Goal: Communication & Community: Participate in discussion

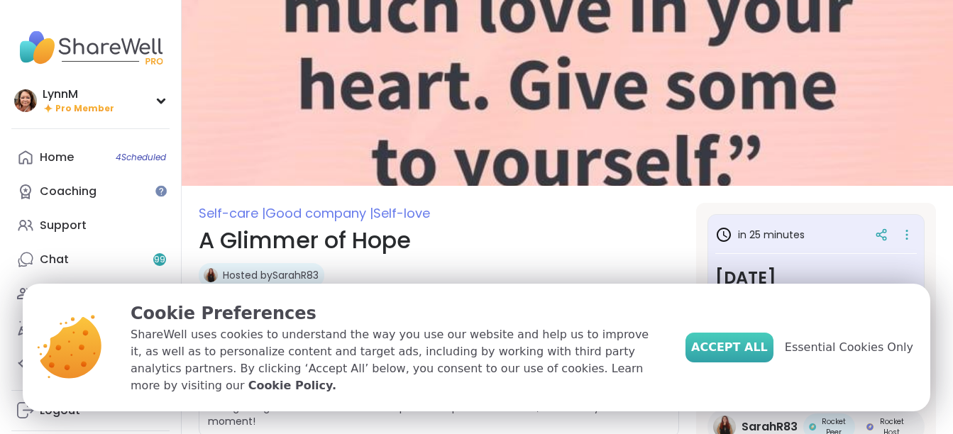
click at [763, 356] on span "Accept All" at bounding box center [729, 347] width 77 height 17
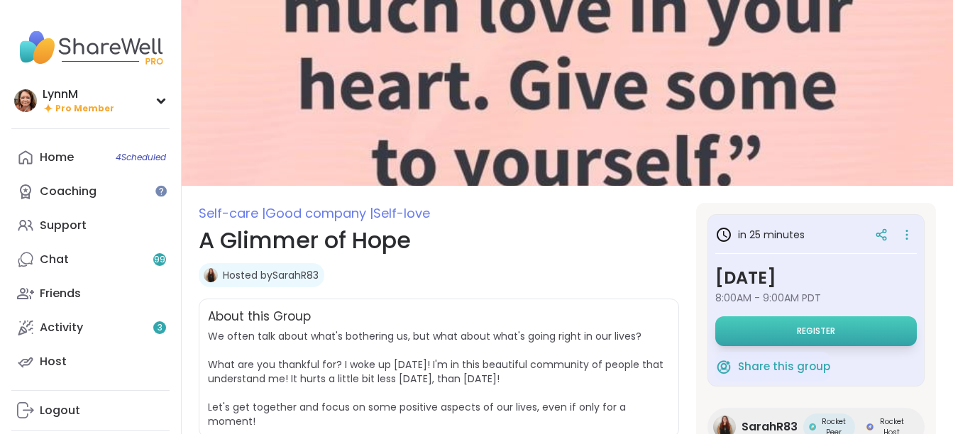
click at [817, 330] on span "Register" at bounding box center [816, 331] width 38 height 11
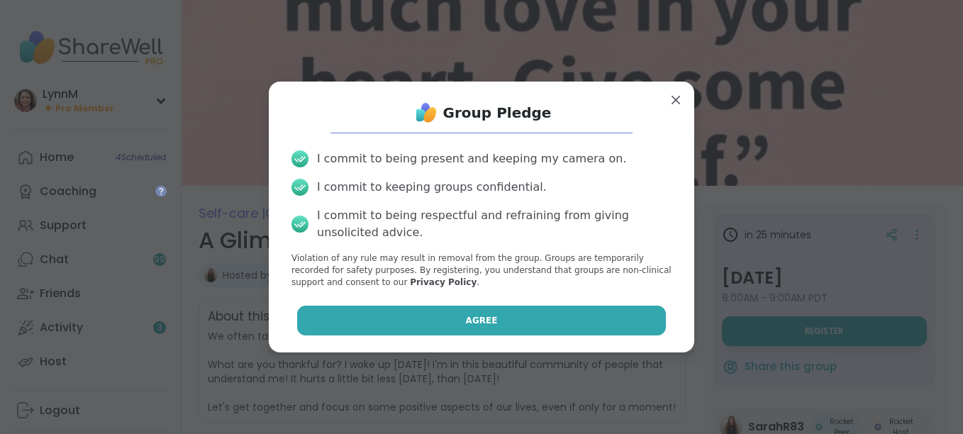
click at [503, 316] on button "Agree" at bounding box center [482, 321] width 370 height 30
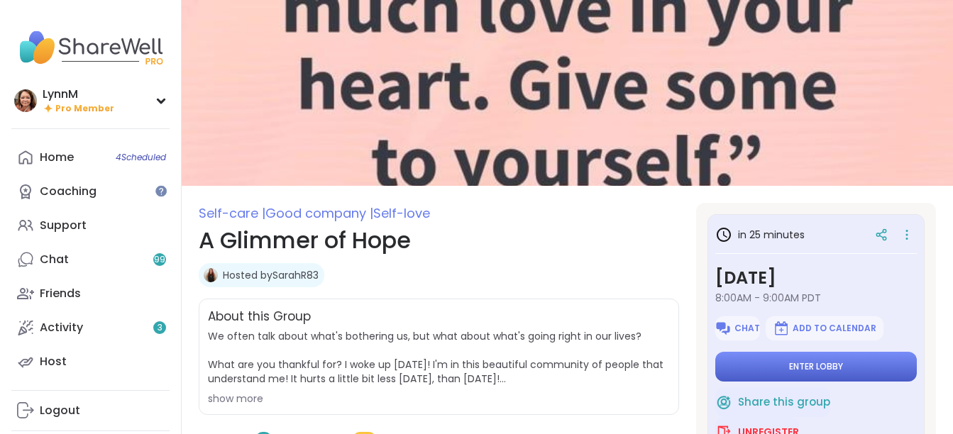
click at [768, 369] on button "Enter lobby" at bounding box center [815, 367] width 201 height 30
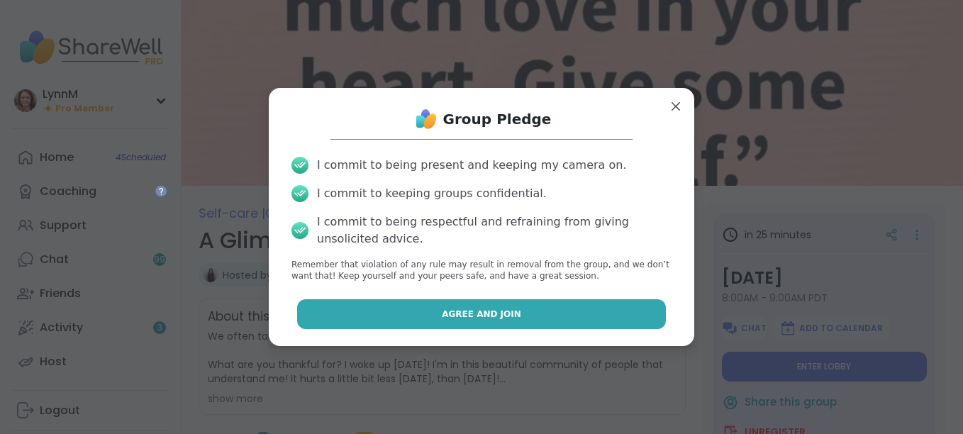
click at [521, 316] on button "Agree and Join" at bounding box center [482, 314] width 370 height 30
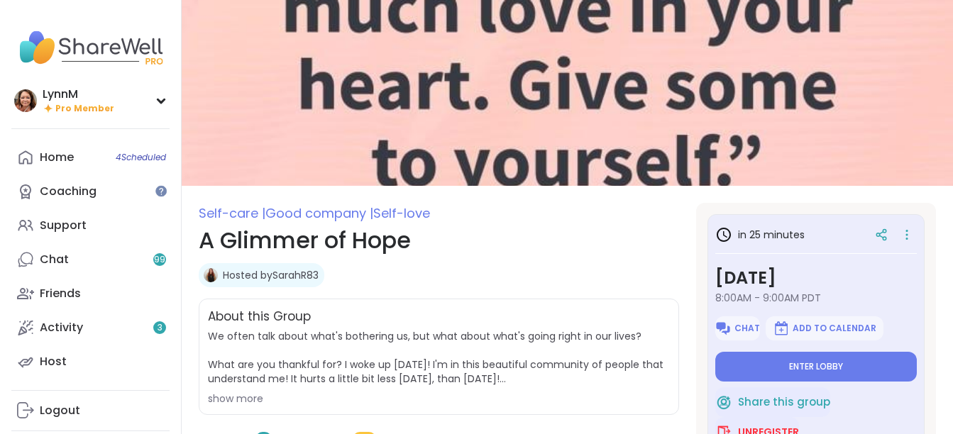
type textarea "*"
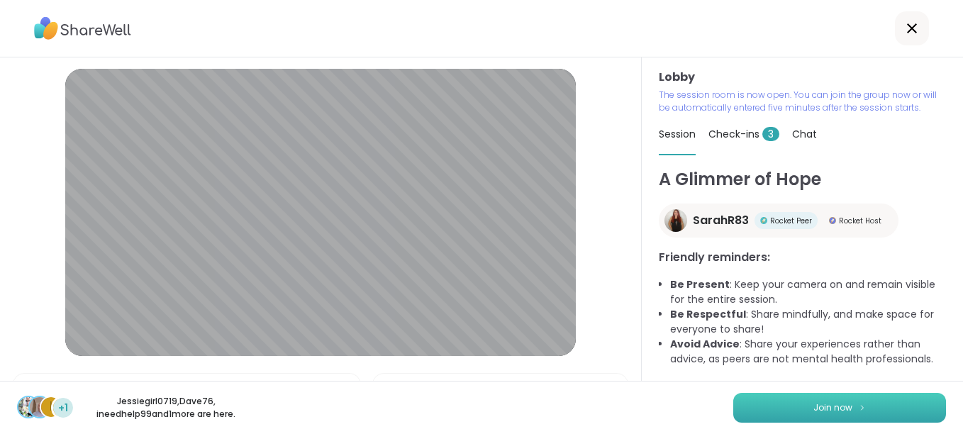
click at [814, 409] on span "Join now" at bounding box center [833, 408] width 39 height 13
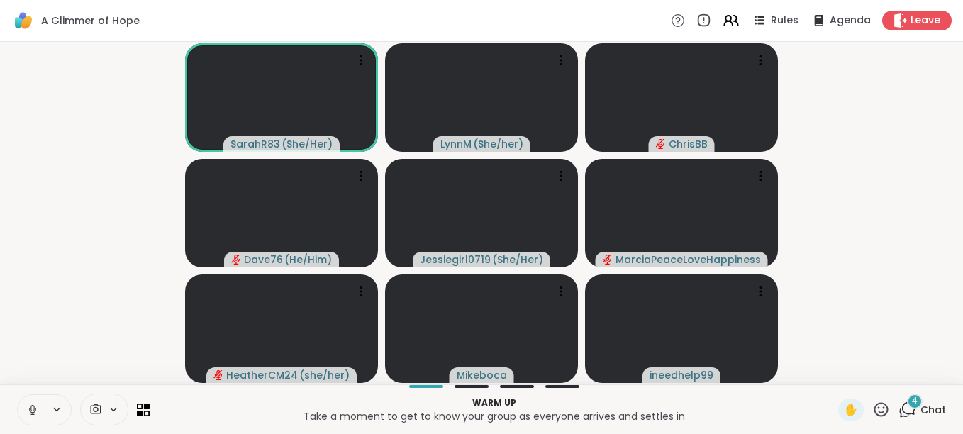
click at [32, 411] on icon at bounding box center [33, 408] width 4 height 6
click at [33, 413] on icon at bounding box center [33, 410] width 10 height 10
click at [32, 414] on icon at bounding box center [33, 414] width 4 height 1
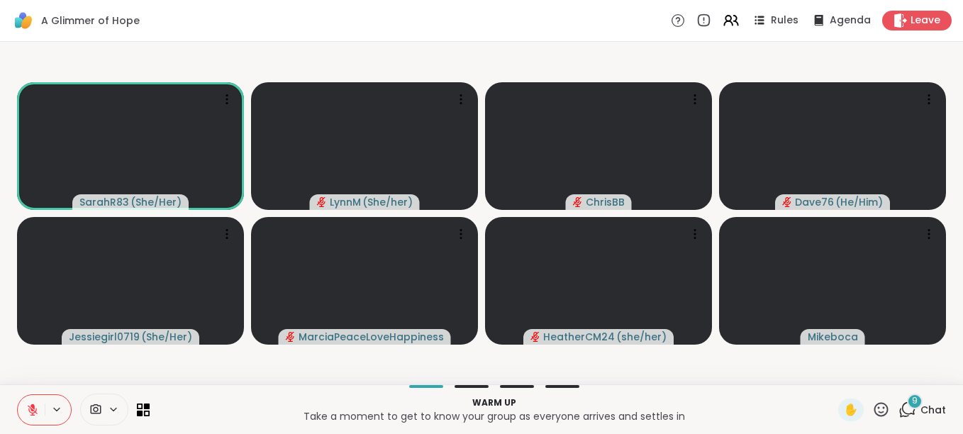
click at [921, 411] on span "Chat" at bounding box center [934, 410] width 26 height 14
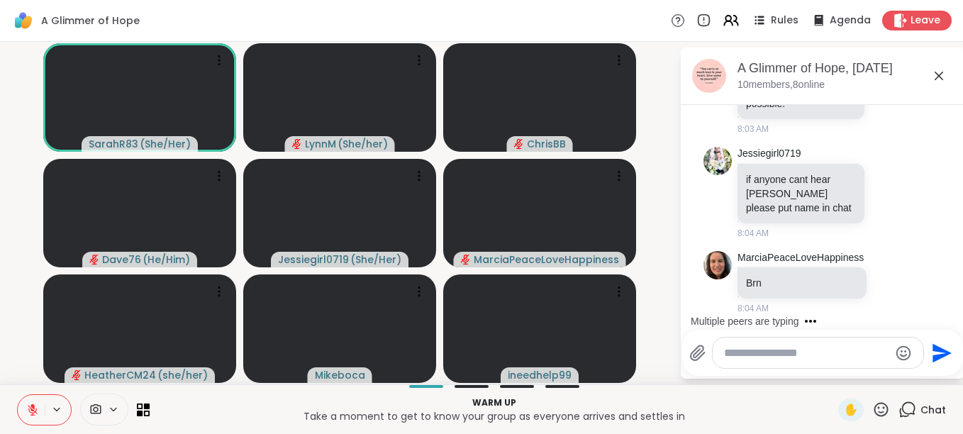
scroll to position [1090, 0]
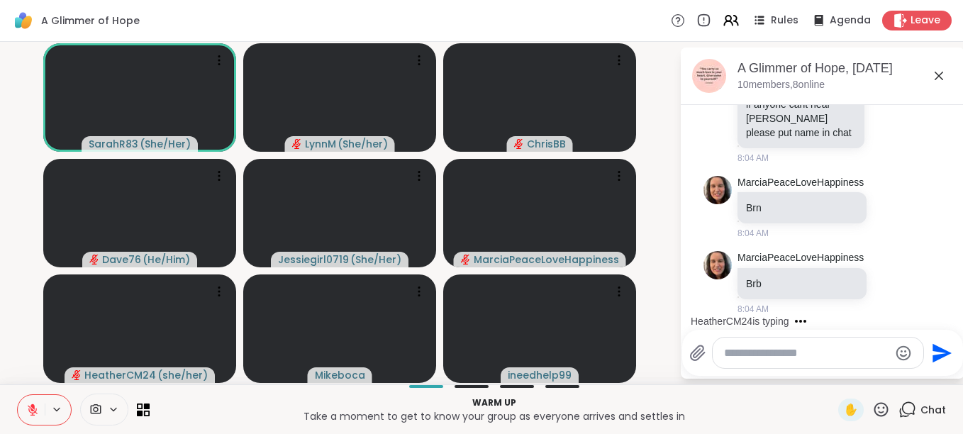
click at [939, 77] on icon at bounding box center [939, 75] width 17 height 17
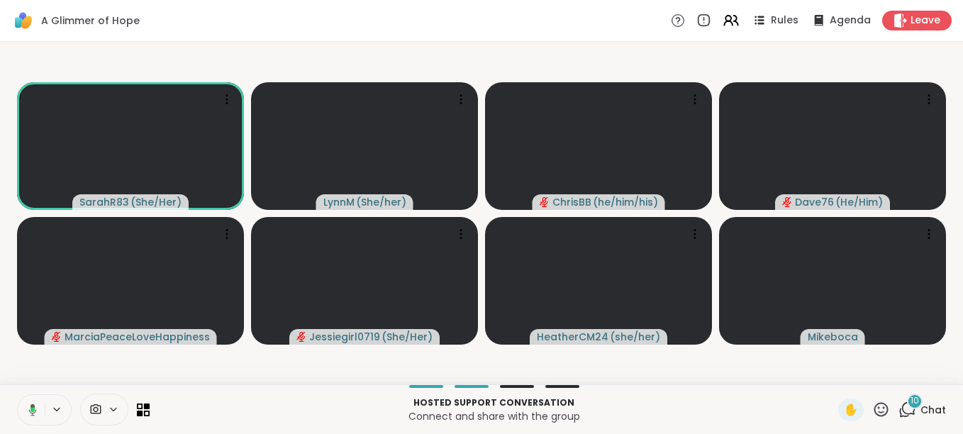
click at [34, 412] on icon at bounding box center [30, 410] width 13 height 13
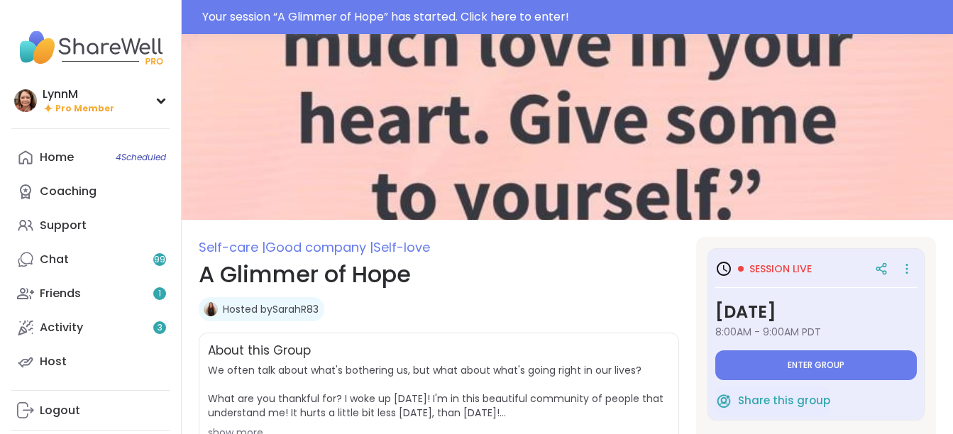
type textarea "*"
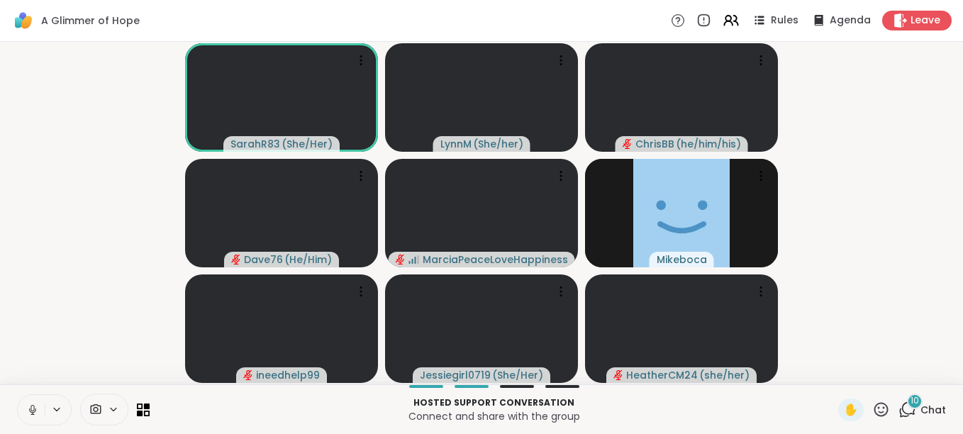
click at [35, 412] on icon at bounding box center [32, 410] width 13 height 13
click at [923, 412] on span "Chat" at bounding box center [934, 410] width 26 height 14
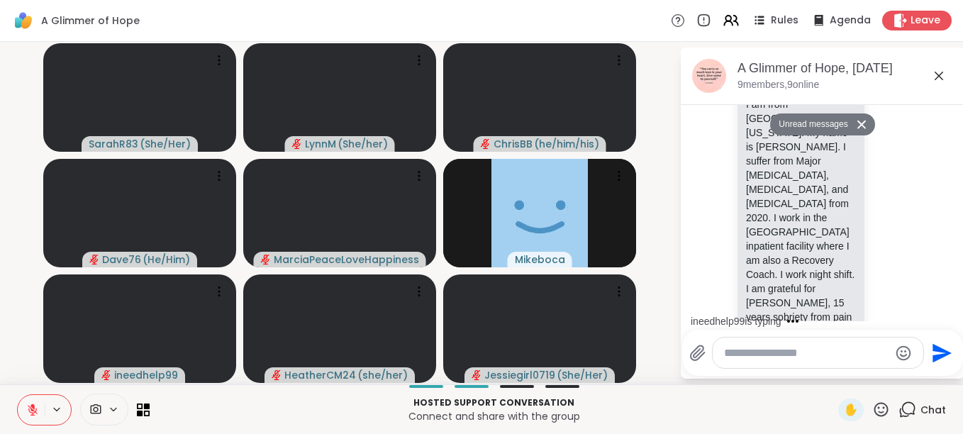
scroll to position [2803, 0]
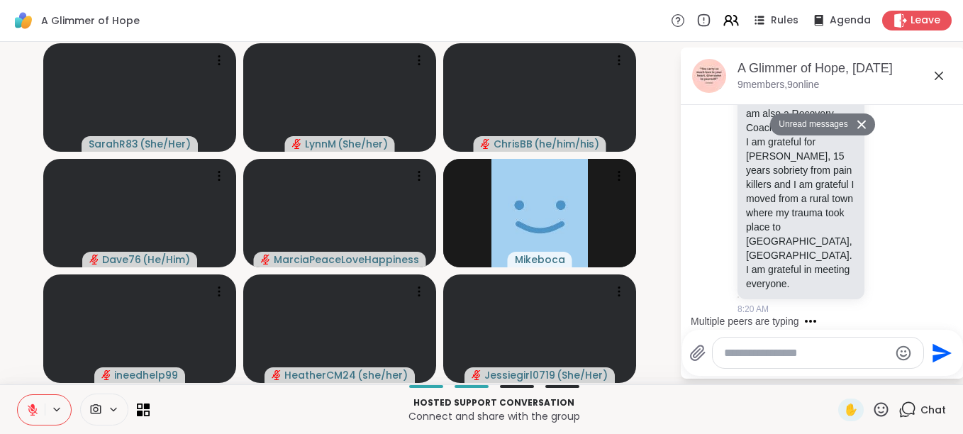
drag, startPoint x: 944, startPoint y: 292, endPoint x: 956, endPoint y: 299, distance: 14.0
click at [946, 294] on div "Today Dave76 I will be resting soon. I worked night shift Monday and last night…" at bounding box center [823, 213] width 284 height 216
click at [831, 354] on textarea "Type your message" at bounding box center [806, 353] width 165 height 14
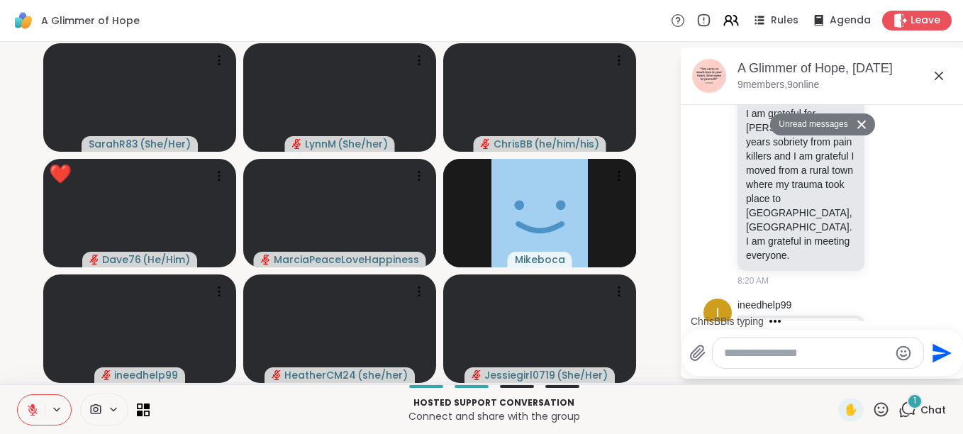
scroll to position [2970, 0]
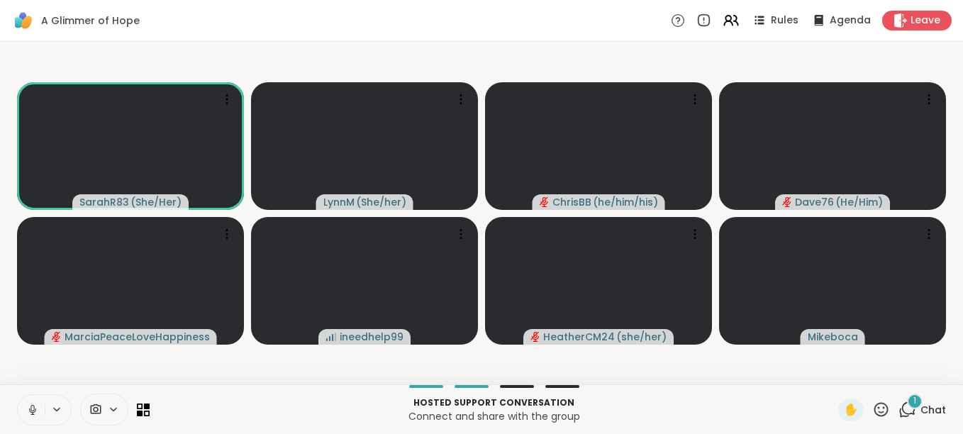
click at [921, 407] on span "Chat" at bounding box center [934, 410] width 26 height 14
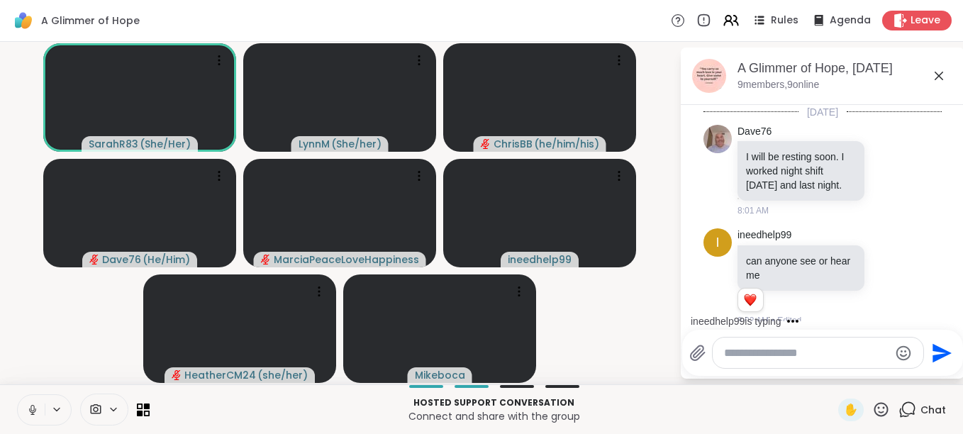
scroll to position [3205, 0]
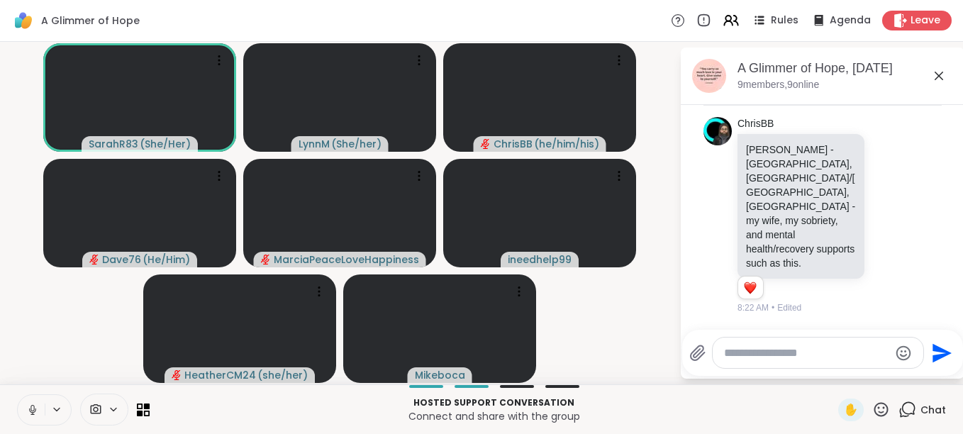
click at [758, 355] on textarea "Type your message" at bounding box center [806, 353] width 165 height 14
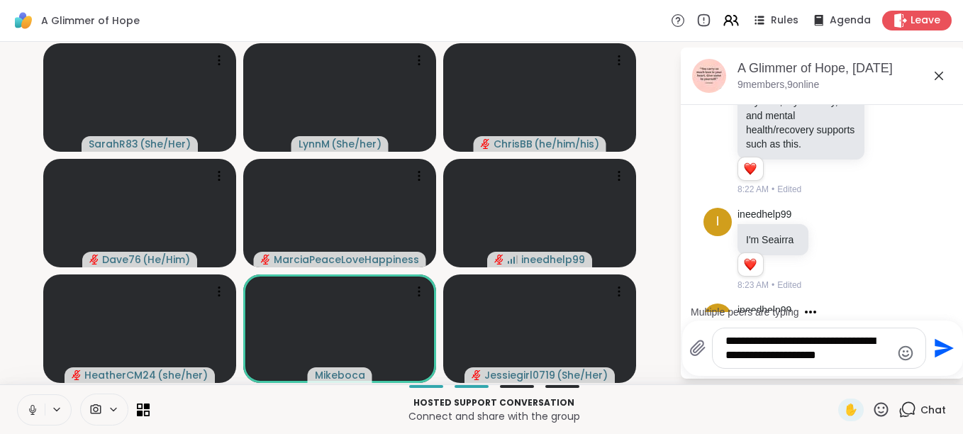
scroll to position [3381, 0]
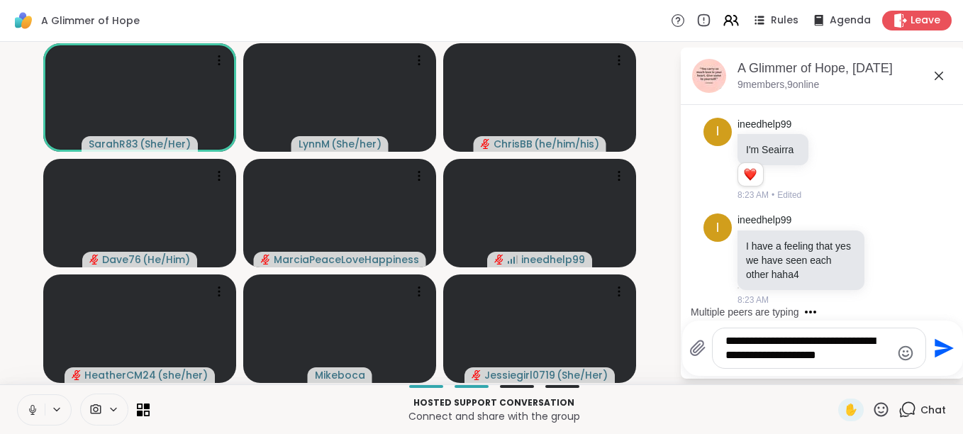
click at [856, 340] on textarea "**********" at bounding box center [808, 348] width 165 height 28
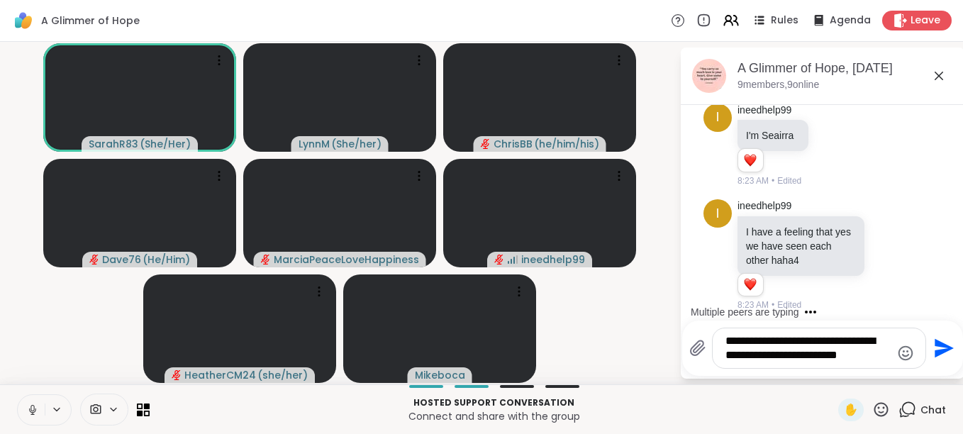
scroll to position [3401, 0]
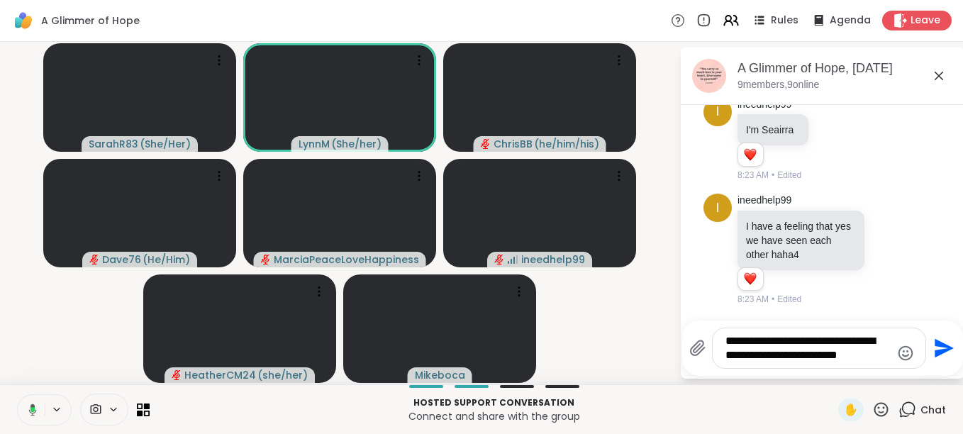
type textarea "**********"
click at [941, 346] on icon "Send" at bounding box center [944, 348] width 19 height 19
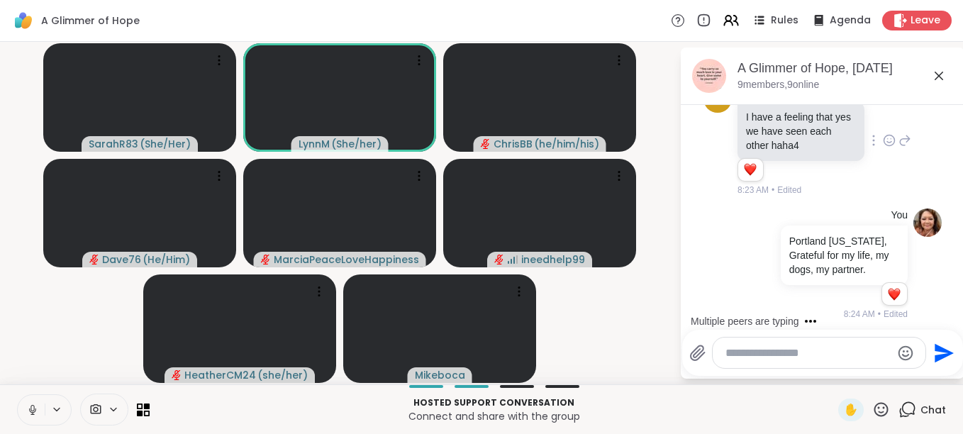
scroll to position [3516, 0]
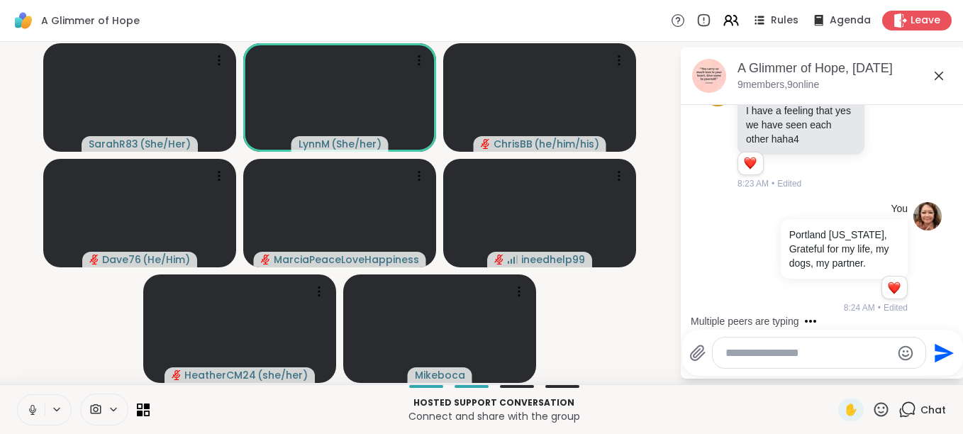
click at [939, 74] on icon at bounding box center [939, 75] width 17 height 17
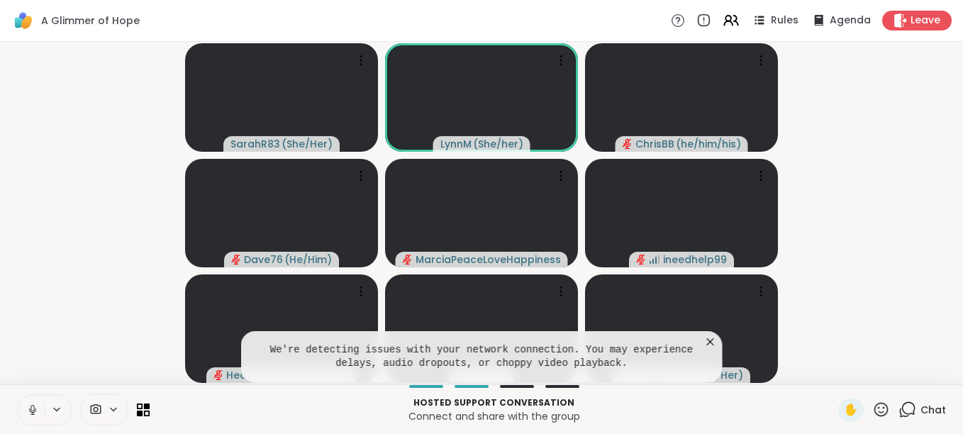
click at [711, 341] on icon at bounding box center [710, 341] width 7 height 7
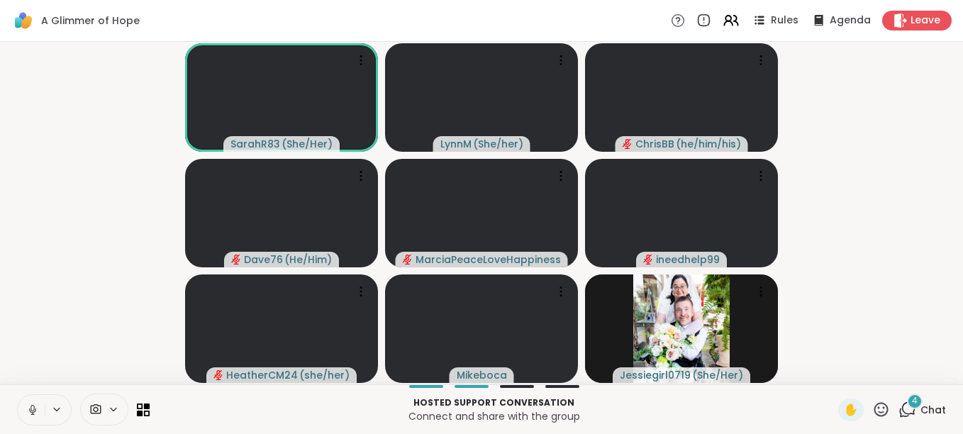
click at [907, 407] on div "4" at bounding box center [915, 402] width 16 height 16
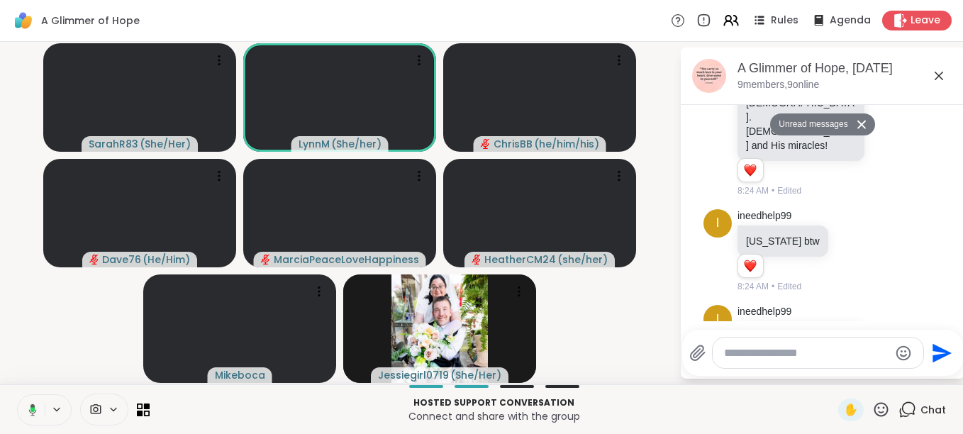
scroll to position [3860, 0]
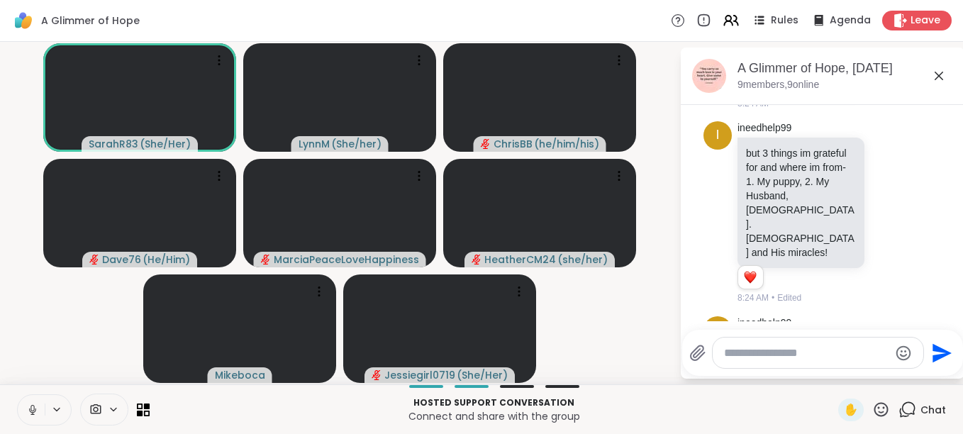
click at [939, 75] on icon at bounding box center [939, 76] width 9 height 9
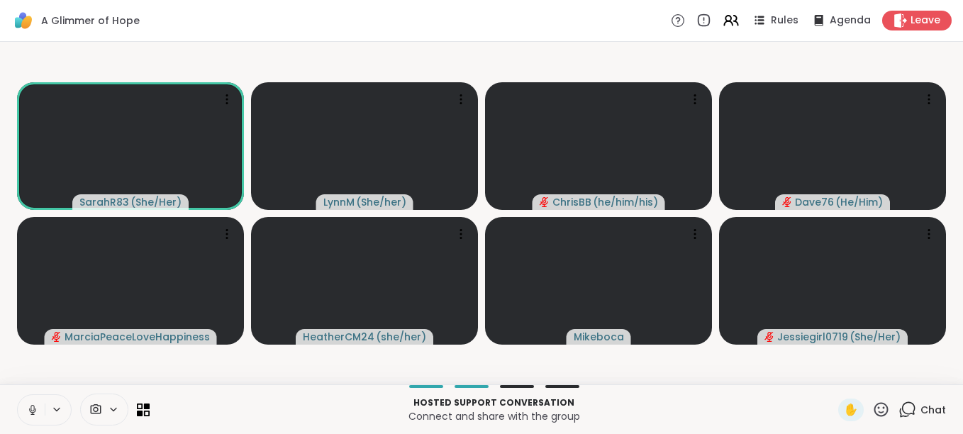
click at [35, 409] on icon at bounding box center [32, 410] width 7 height 4
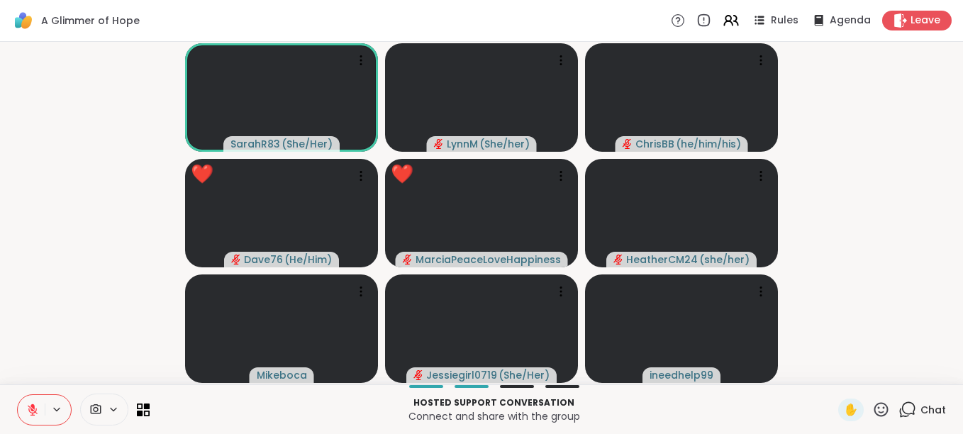
click at [35, 410] on icon at bounding box center [32, 410] width 13 height 13
click at [32, 411] on icon at bounding box center [33, 408] width 4 height 6
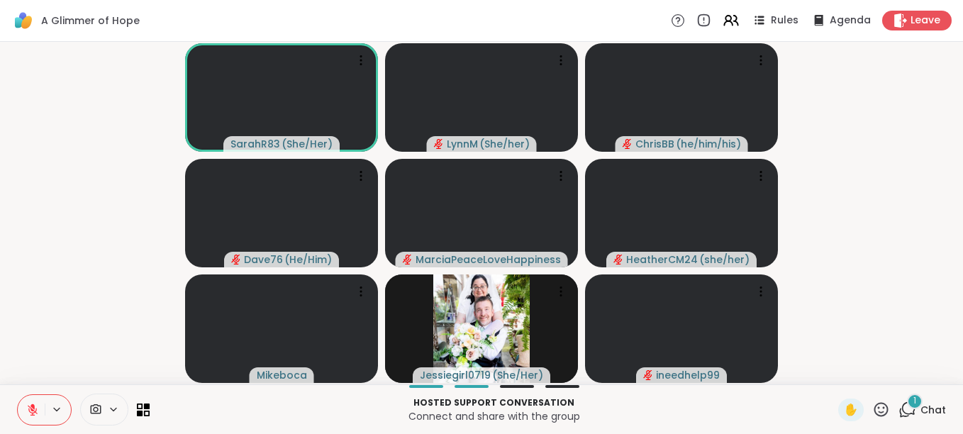
click at [900, 409] on icon at bounding box center [908, 410] width 18 height 18
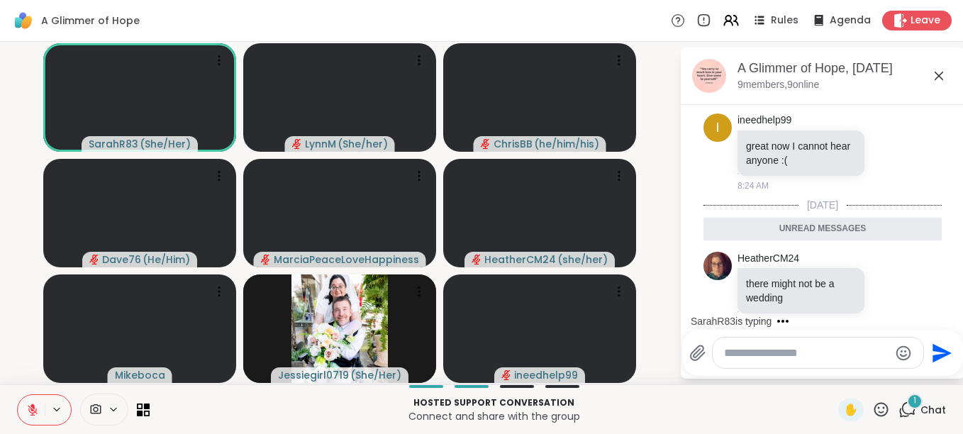
scroll to position [4166, 0]
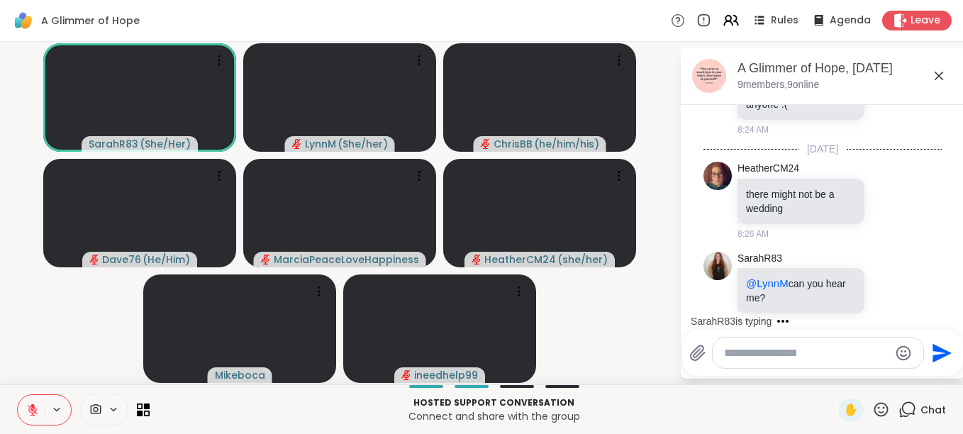
click at [34, 407] on icon at bounding box center [33, 407] width 4 height 6
click at [43, 408] on button at bounding box center [31, 410] width 27 height 30
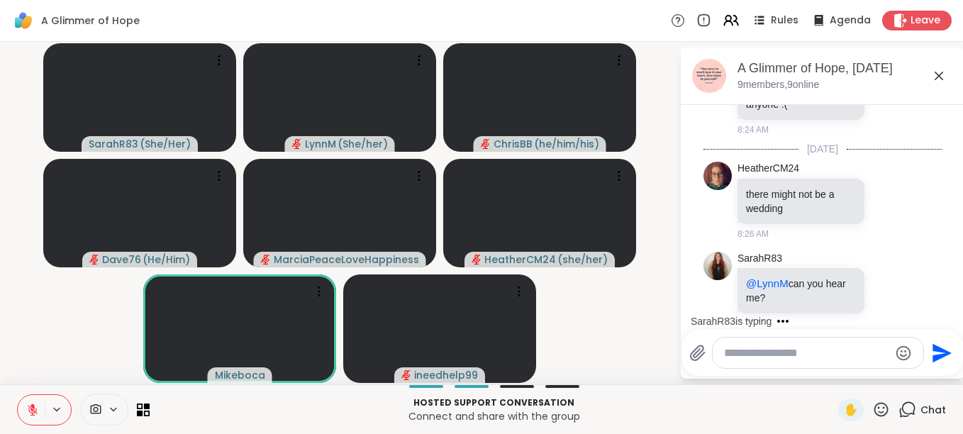
click at [33, 409] on icon at bounding box center [32, 410] width 13 height 13
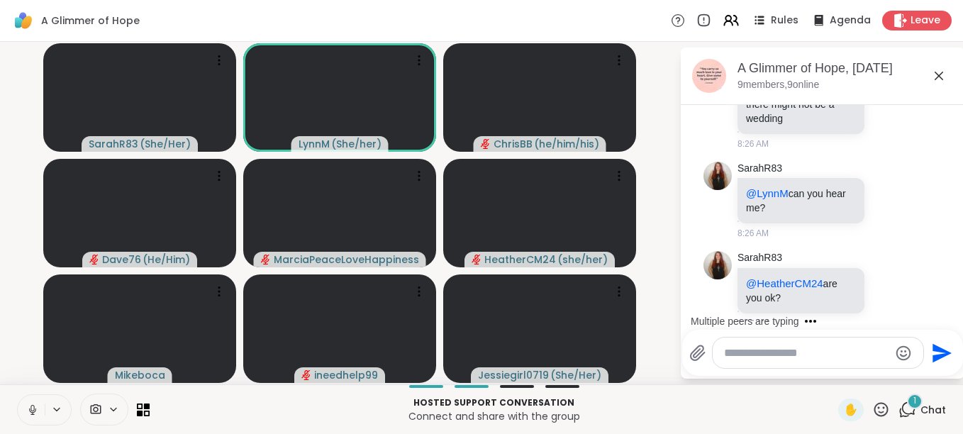
scroll to position [4332, 0]
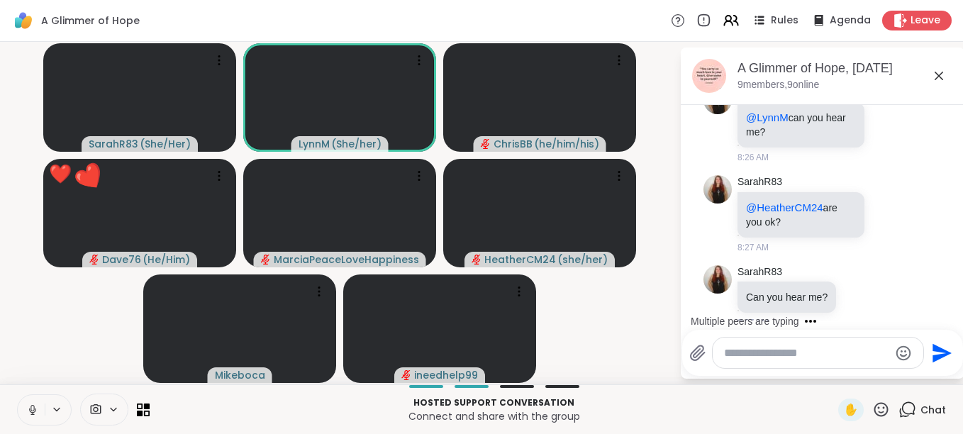
click at [35, 411] on icon at bounding box center [32, 410] width 7 height 4
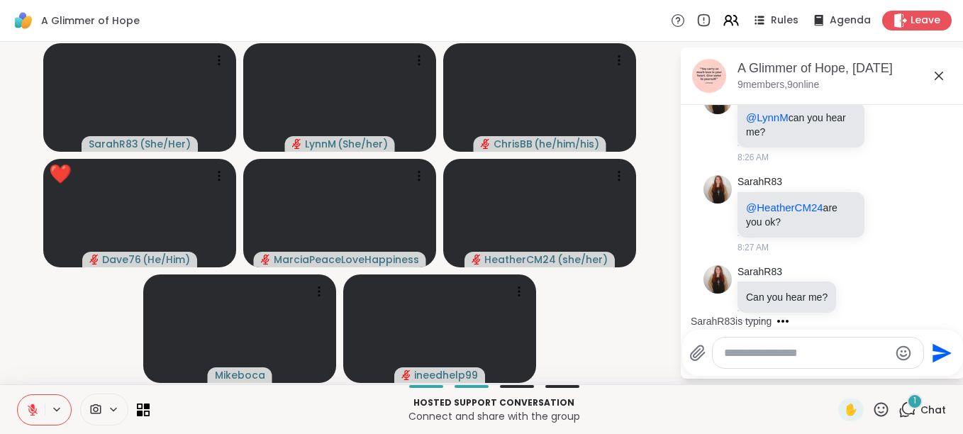
scroll to position [4421, 0]
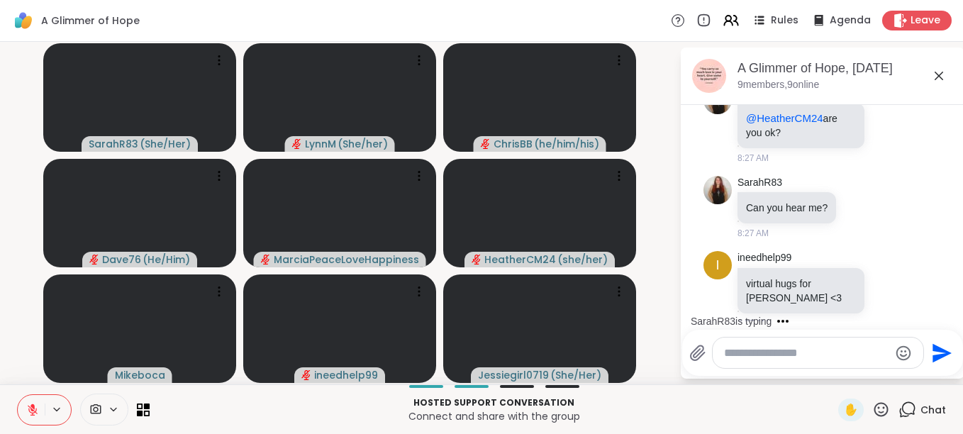
click at [782, 360] on textarea "Type your message" at bounding box center [806, 353] width 165 height 14
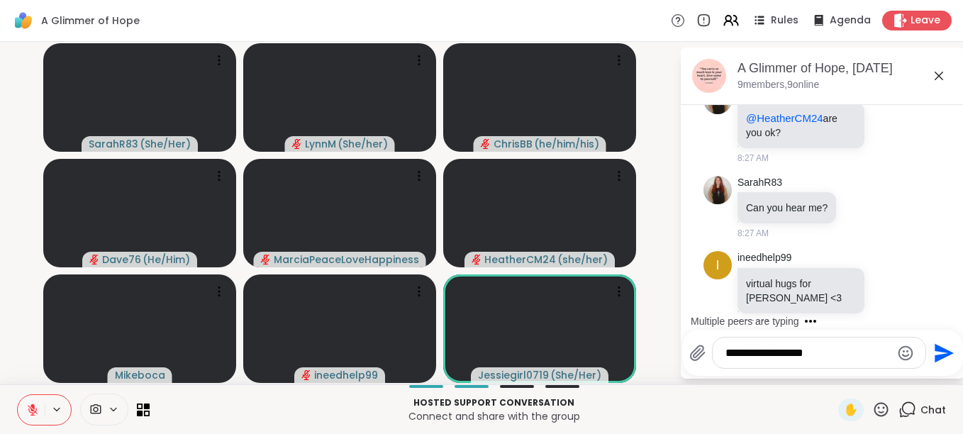
type textarea "**********"
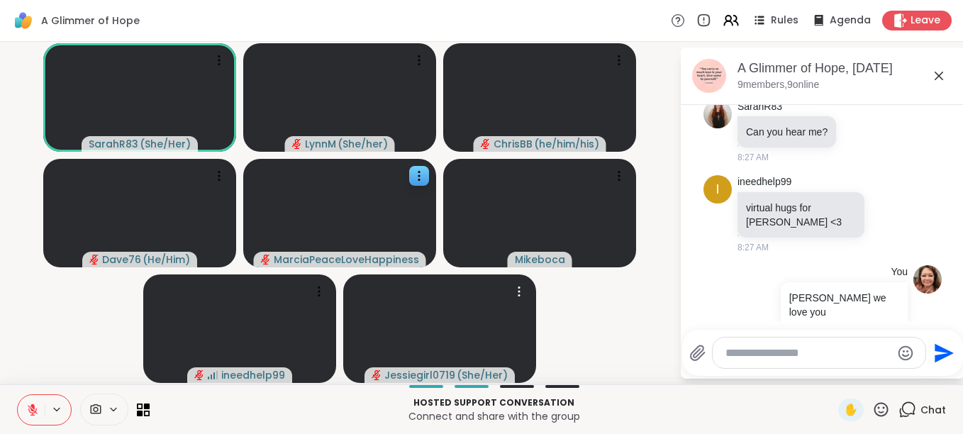
scroll to position [4587, 0]
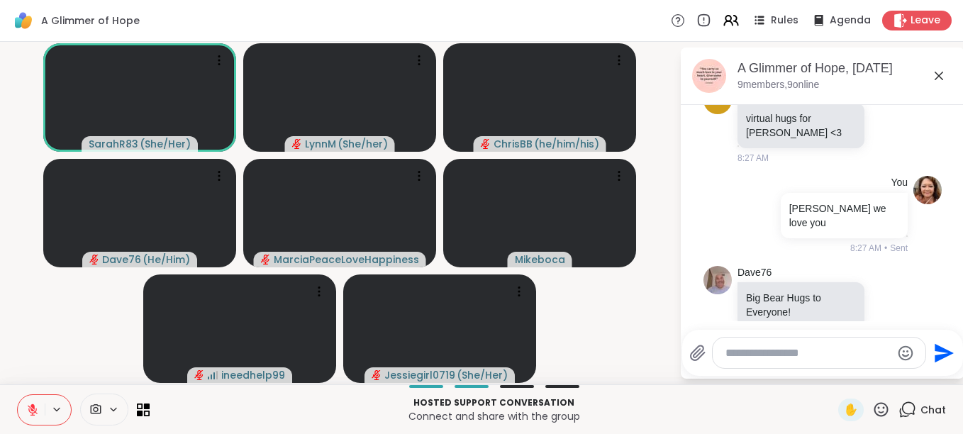
click at [31, 411] on icon at bounding box center [32, 410] width 13 height 13
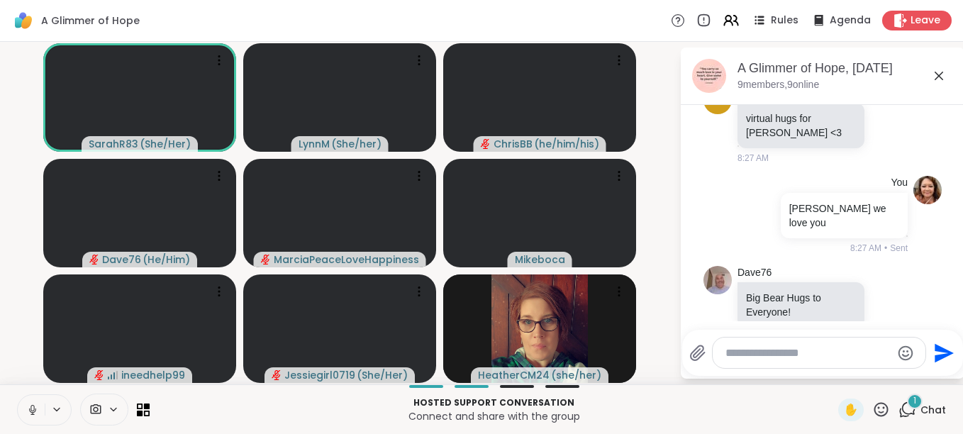
scroll to position [4691, 0]
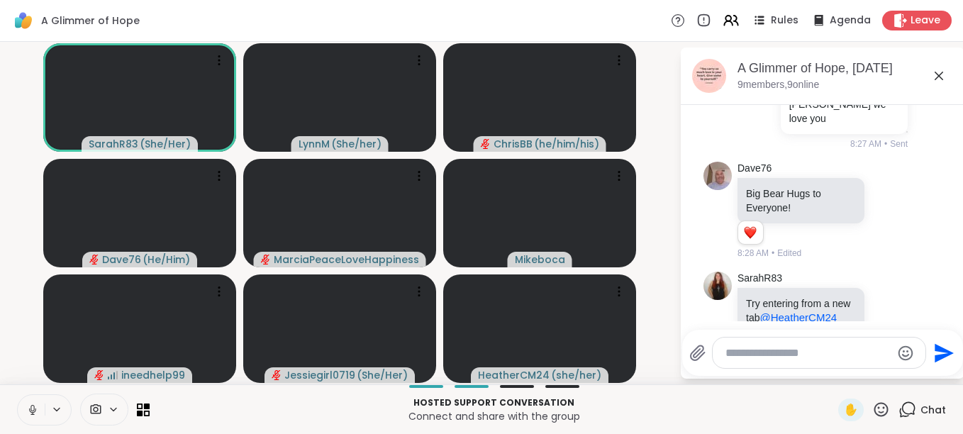
click at [33, 410] on icon at bounding box center [32, 410] width 13 height 13
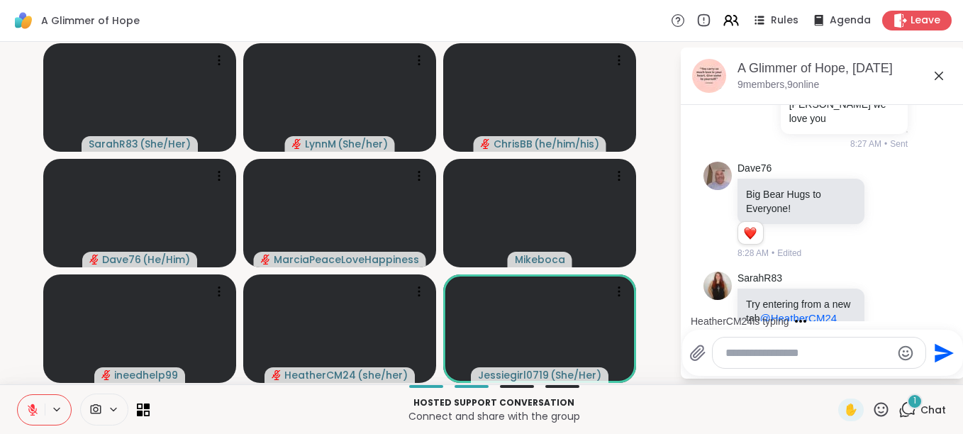
scroll to position [4822, 0]
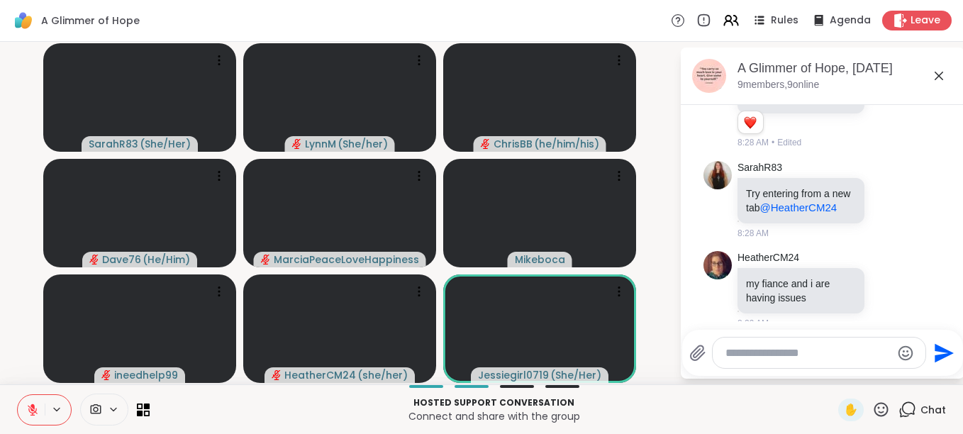
click at [31, 409] on icon at bounding box center [33, 410] width 10 height 10
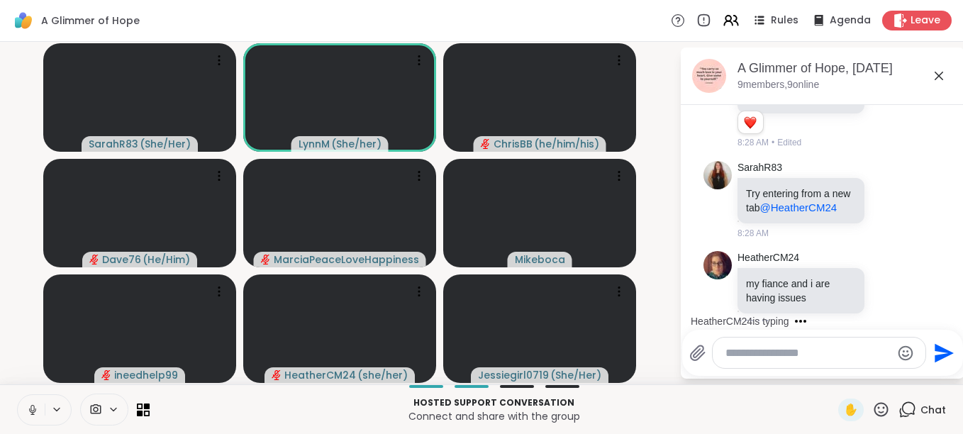
click at [38, 412] on icon at bounding box center [32, 410] width 13 height 13
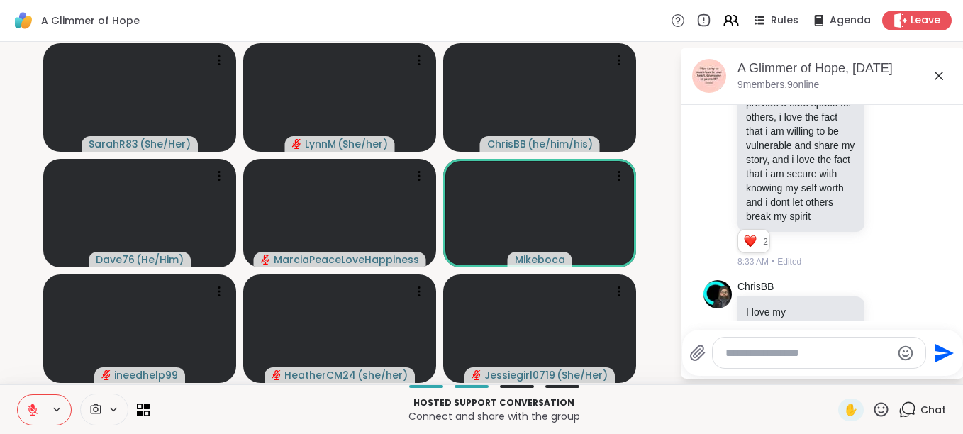
scroll to position [5505, 0]
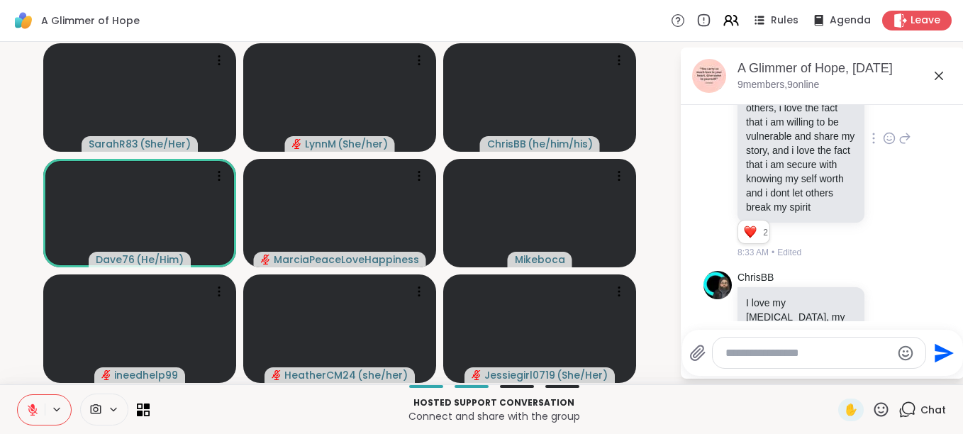
click at [899, 147] on icon at bounding box center [905, 138] width 13 height 17
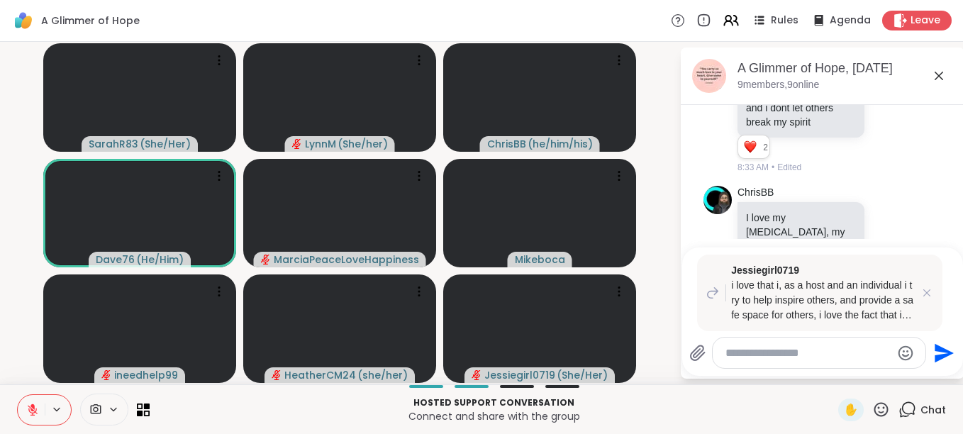
scroll to position [5684, 0]
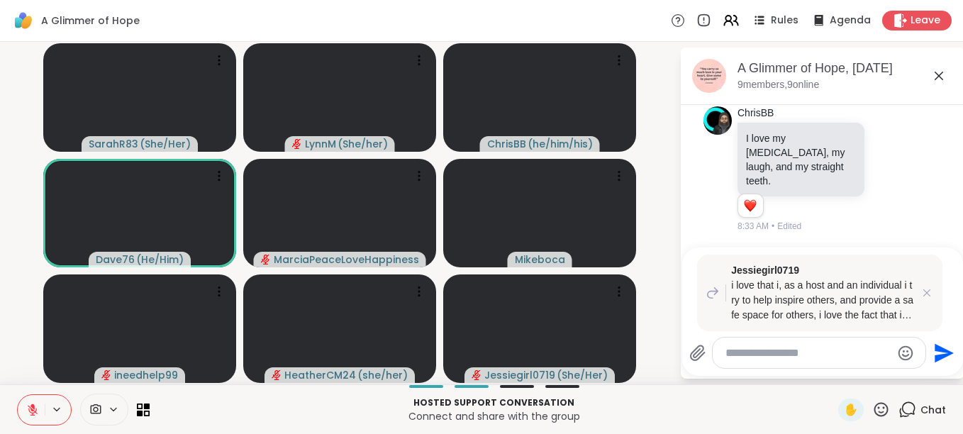
click at [822, 352] on textarea "Type your message" at bounding box center [808, 353] width 165 height 14
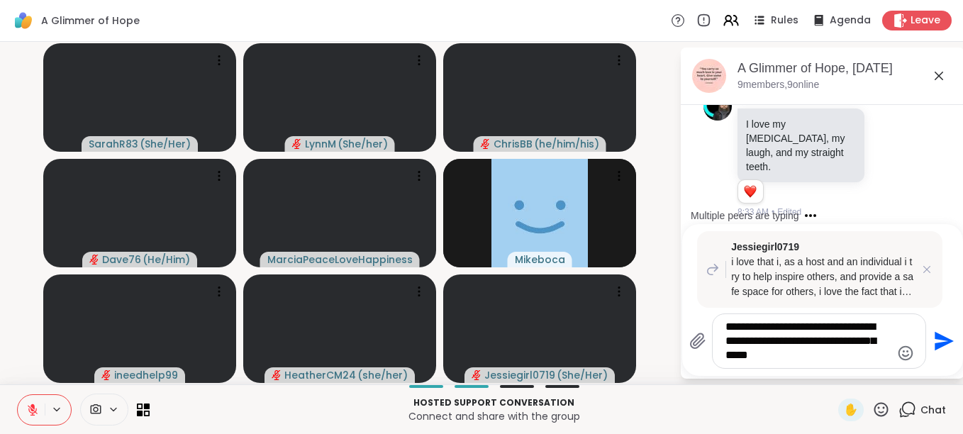
type textarea "**********"
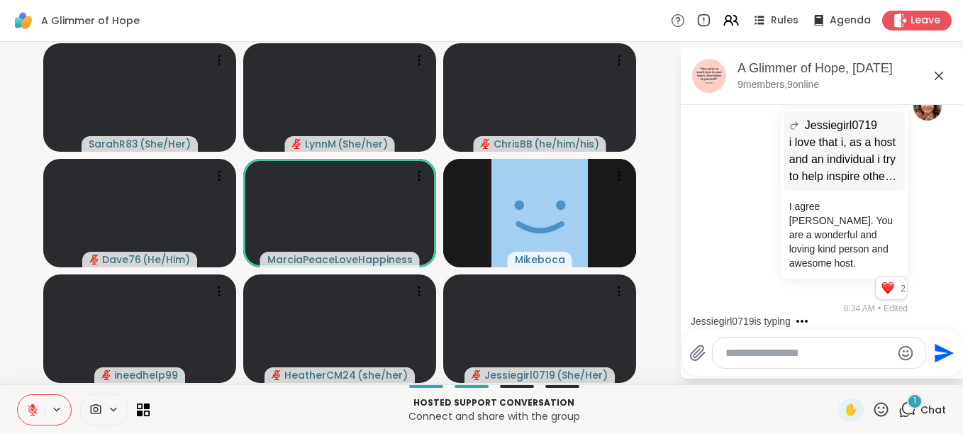
scroll to position [5994, 0]
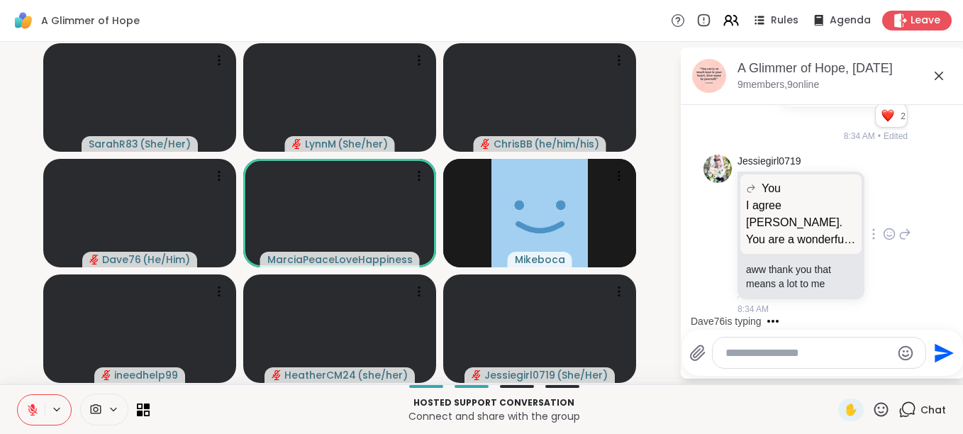
click at [888, 236] on icon at bounding box center [890, 236] width 4 height 1
click at [883, 212] on div "Select Reaction: Heart" at bounding box center [889, 211] width 13 height 13
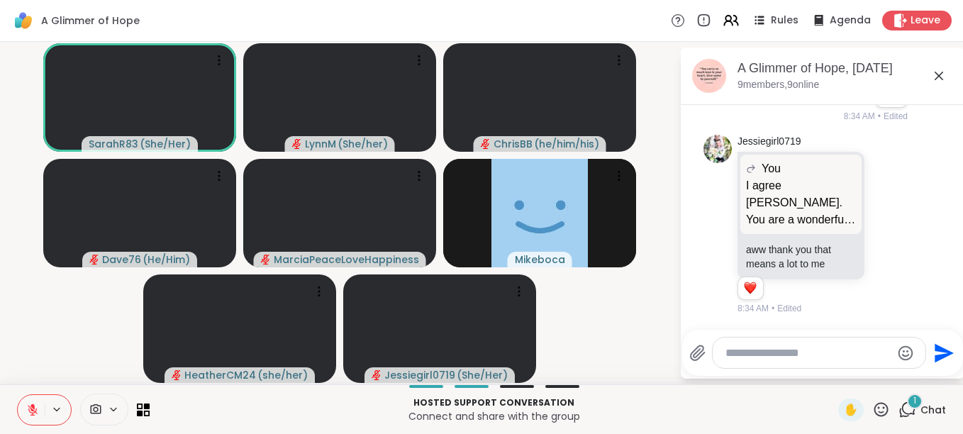
scroll to position [6147, 0]
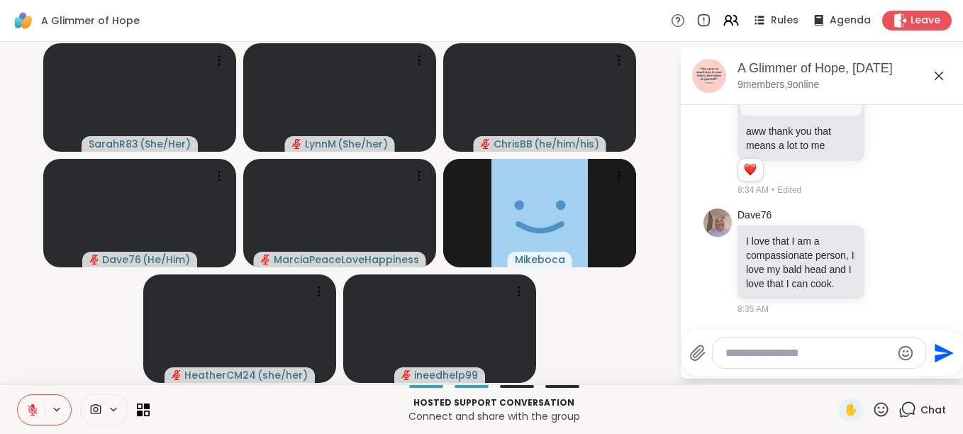
click at [739, 351] on textarea "Type your message" at bounding box center [808, 353] width 165 height 14
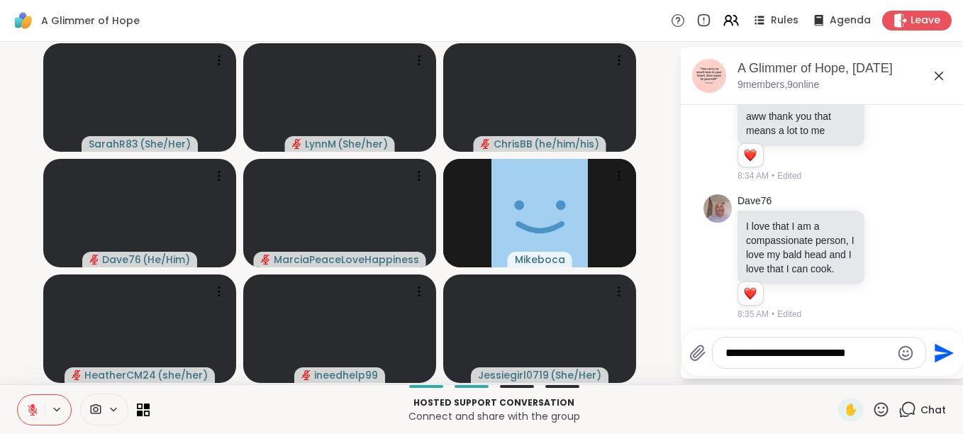
scroll to position [6187, 0]
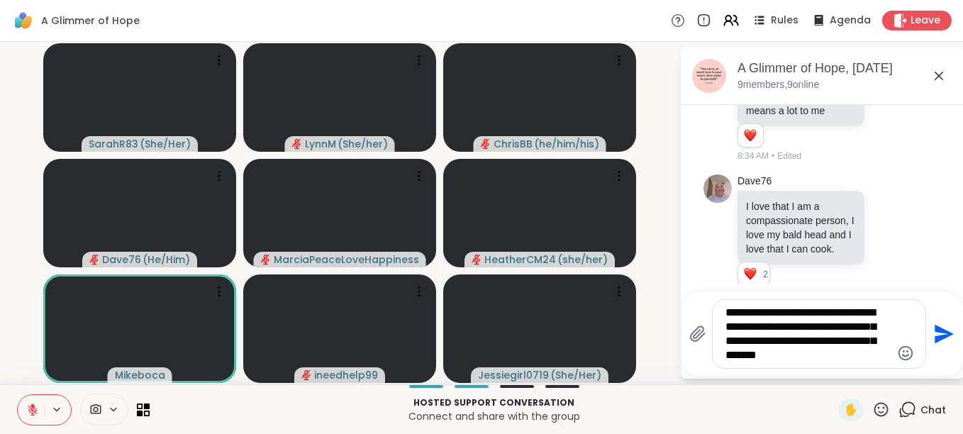
type textarea "**********"
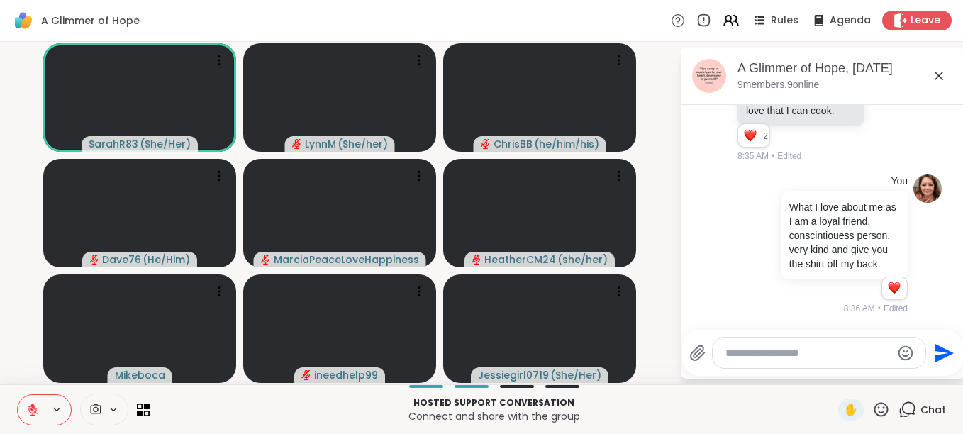
scroll to position [6354, 0]
click at [938, 74] on icon at bounding box center [939, 75] width 17 height 17
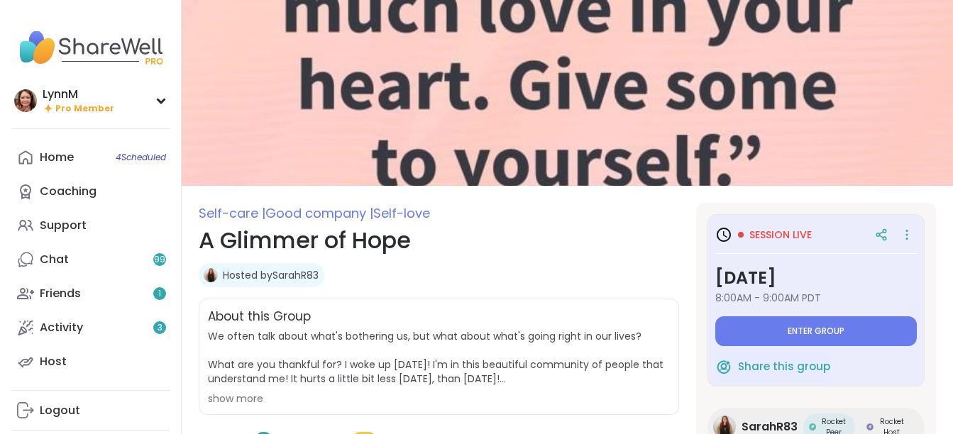
type textarea "*"
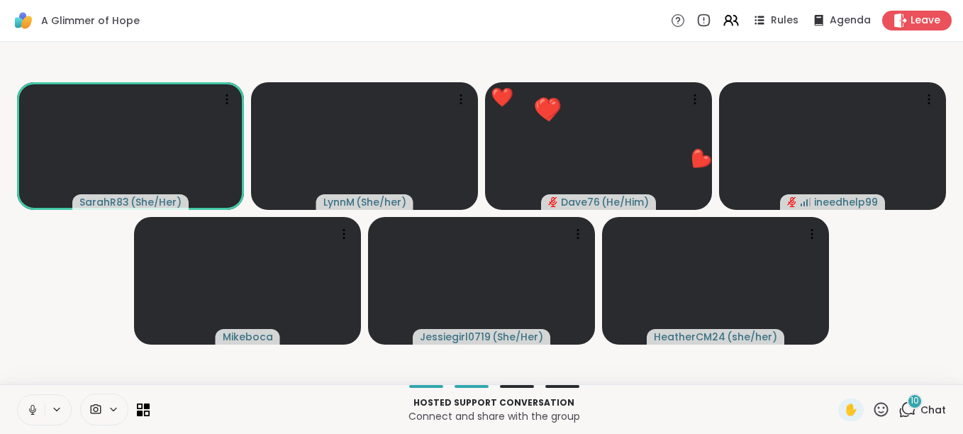
click at [32, 409] on icon at bounding box center [32, 410] width 13 height 13
click at [899, 410] on icon at bounding box center [908, 410] width 18 height 18
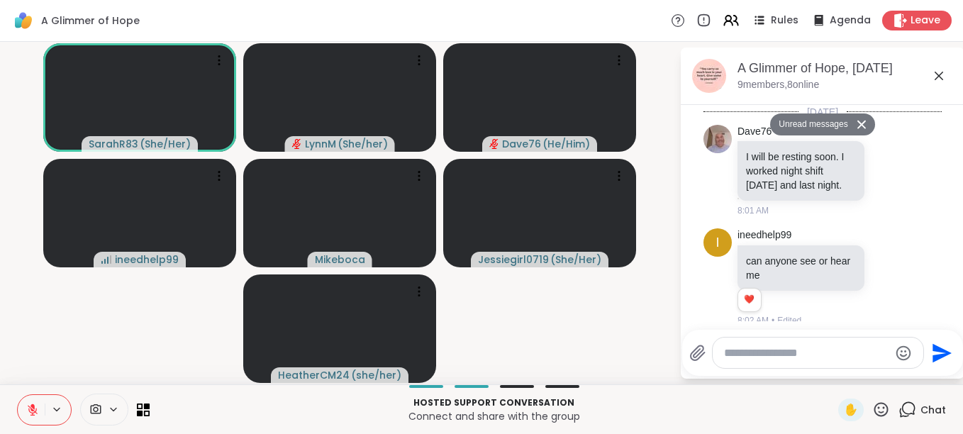
scroll to position [7810, 0]
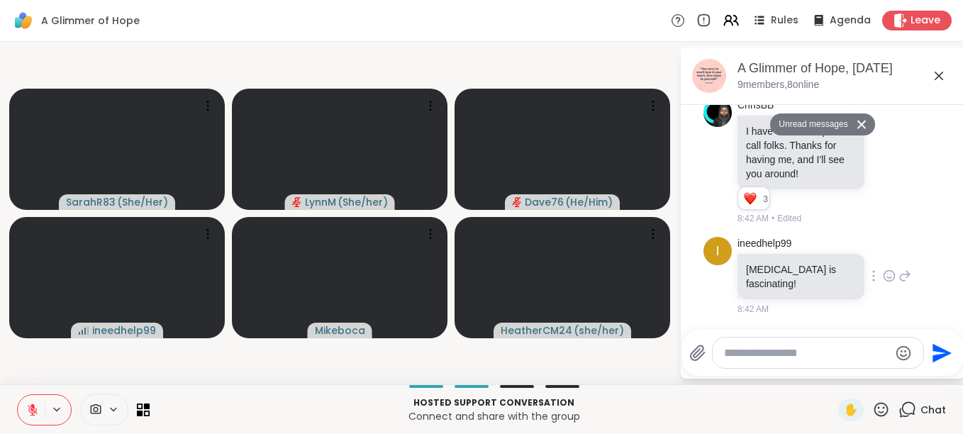
click at [883, 275] on icon at bounding box center [889, 276] width 13 height 14
click at [883, 251] on div "Select Reaction: Heart" at bounding box center [889, 253] width 13 height 13
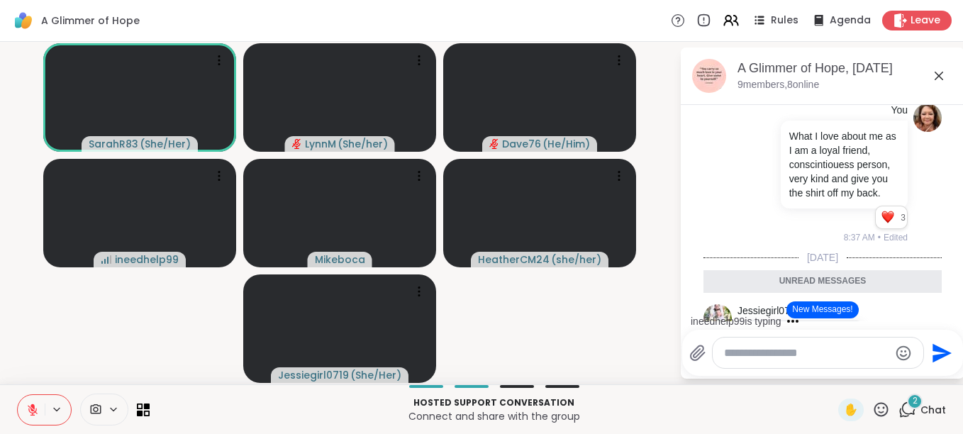
scroll to position [6326, 0]
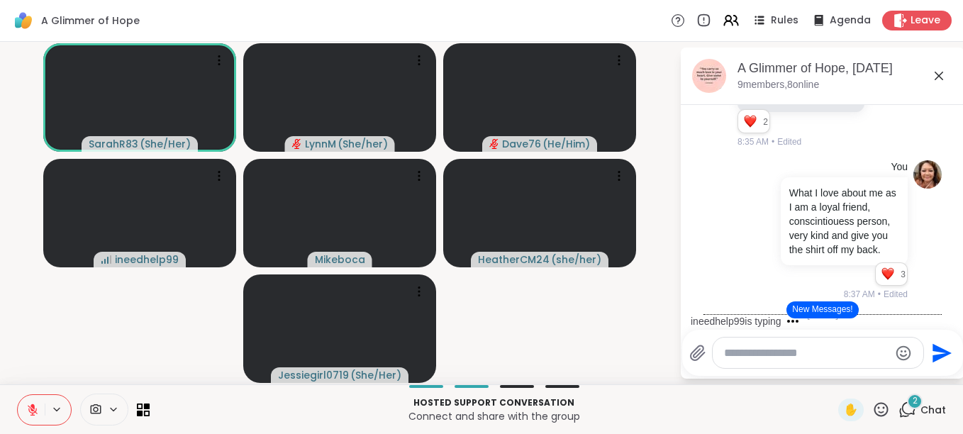
click at [938, 76] on icon at bounding box center [939, 75] width 17 height 17
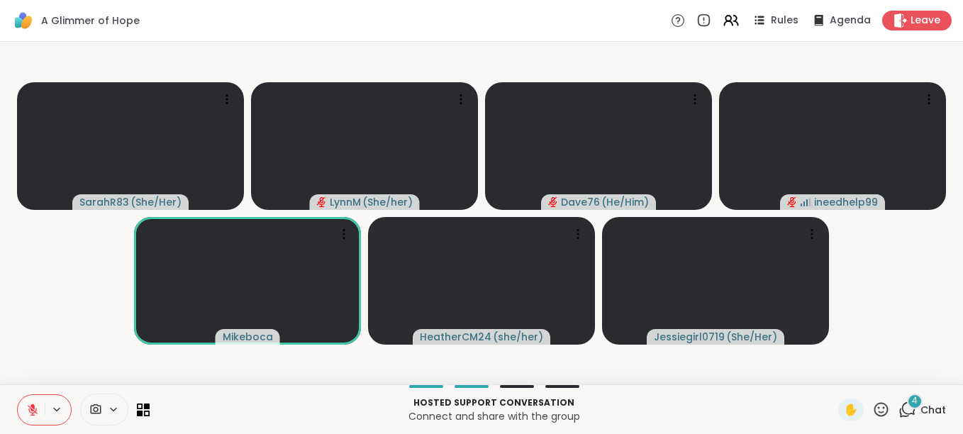
click at [921, 411] on span "Chat" at bounding box center [934, 410] width 26 height 14
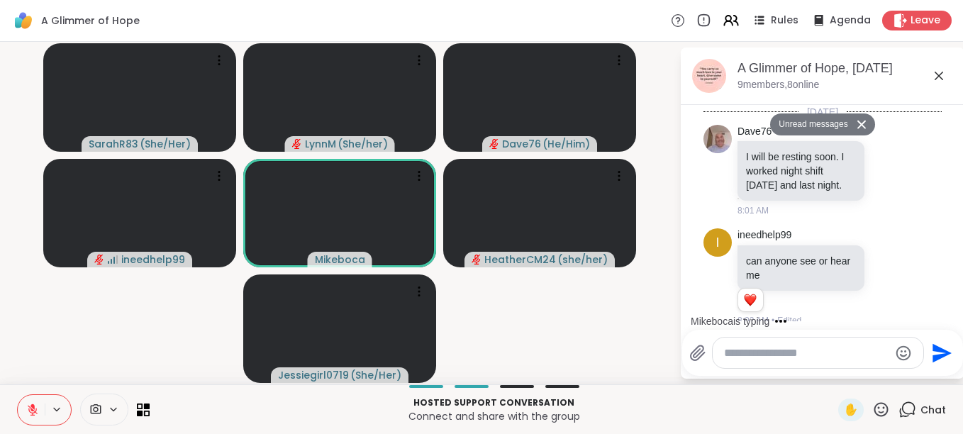
scroll to position [8303, 0]
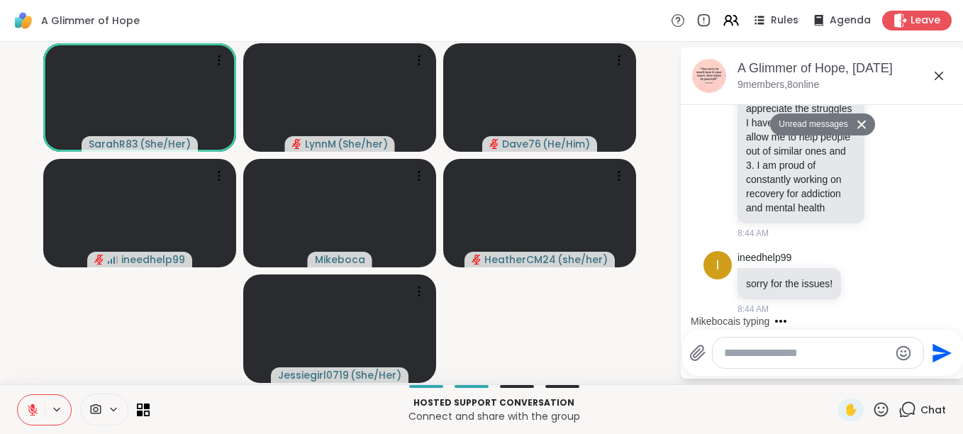
click at [758, 359] on textarea "Type your message" at bounding box center [806, 353] width 165 height 14
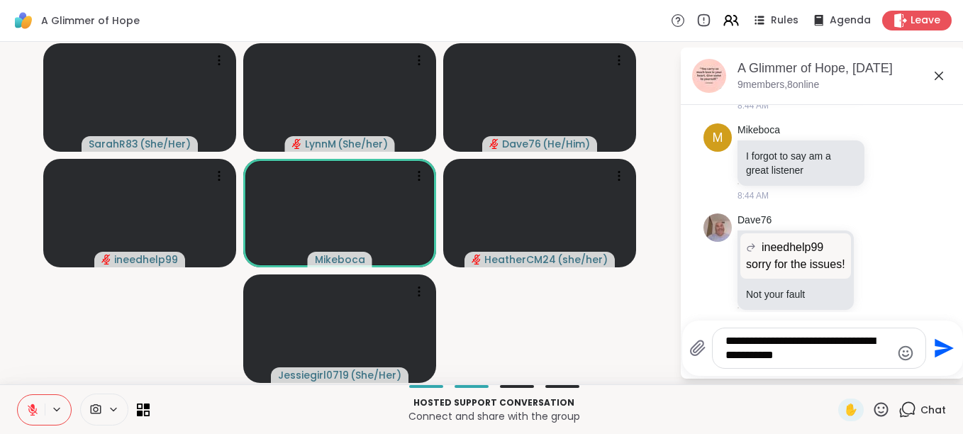
scroll to position [8619, 0]
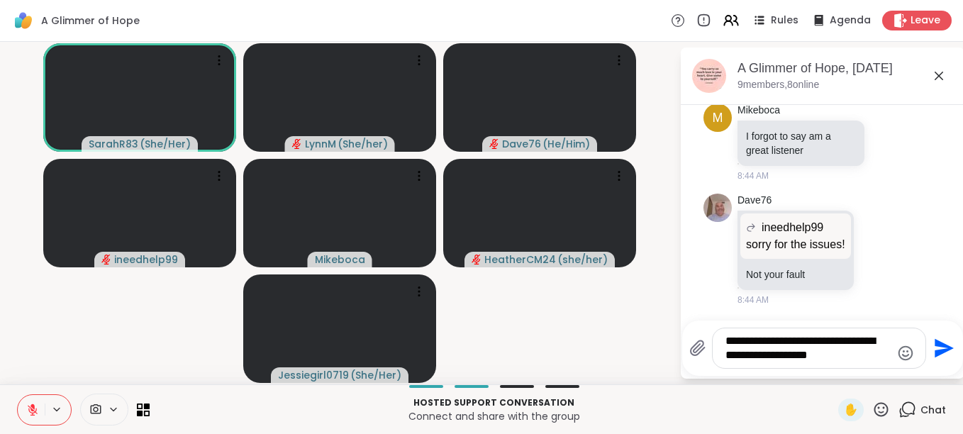
type textarea "**********"
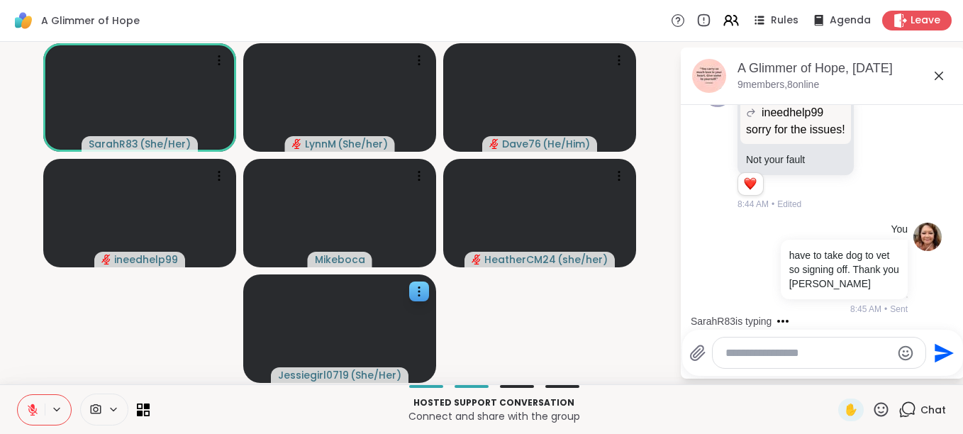
scroll to position [8734, 0]
